Goal: Find specific page/section: Find specific page/section

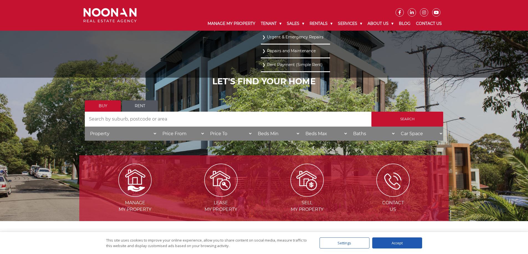
click at [271, 35] on link "Urgent & Emergency Repairs" at bounding box center [295, 37] width 66 height 7
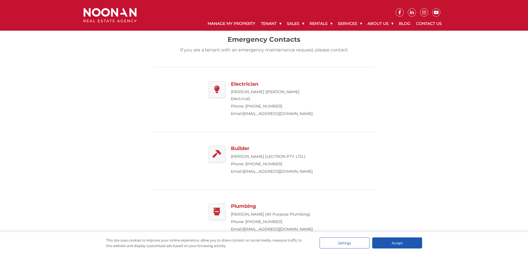
scroll to position [83, 0]
